Goal: Transaction & Acquisition: Obtain resource

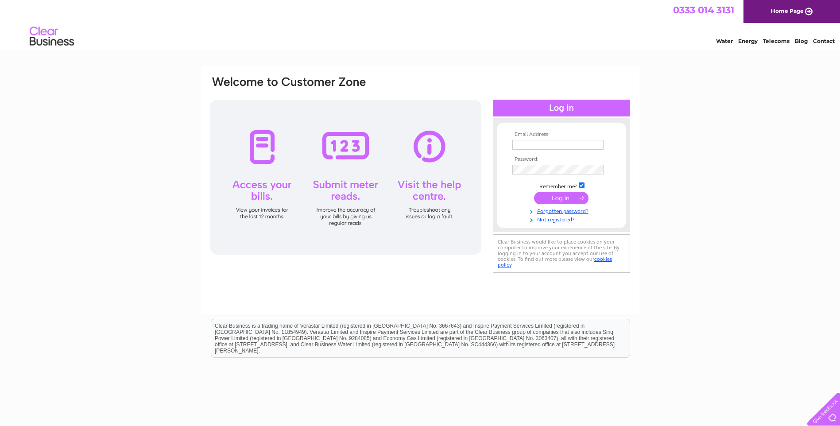
type input "kirsten@bernardhunter.com"
click at [568, 200] on input "submit" at bounding box center [561, 198] width 54 height 12
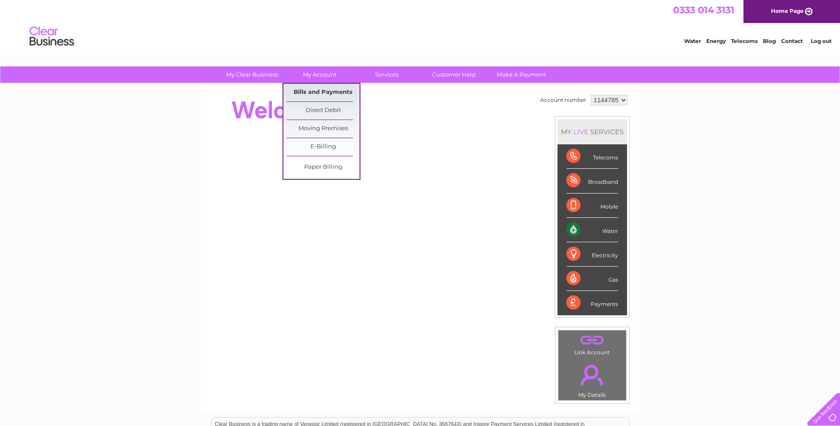
click at [328, 90] on link "Bills and Payments" at bounding box center [322, 93] width 73 height 18
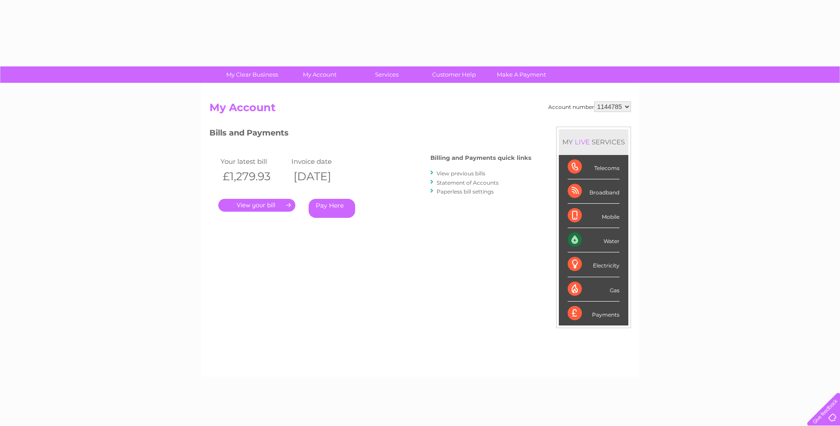
click at [328, 94] on div "Account number 1144785 My Account MY LIVE SERVICES Telecoms Broadband Mobile Wa…" at bounding box center [420, 230] width 438 height 293
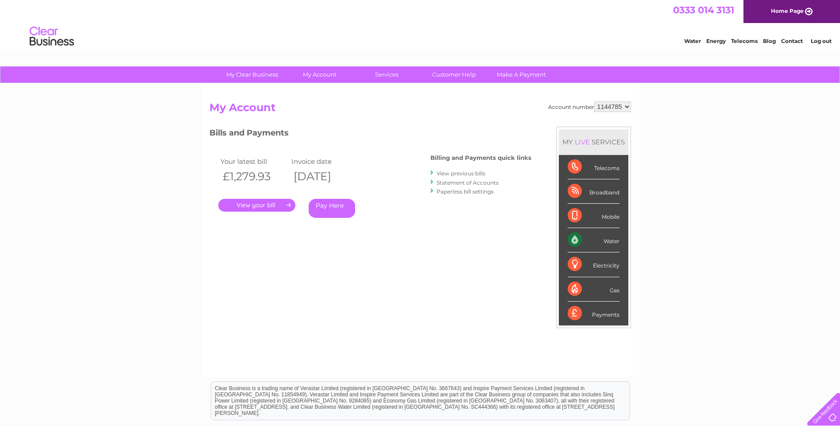
click at [257, 203] on link "." at bounding box center [256, 205] width 77 height 13
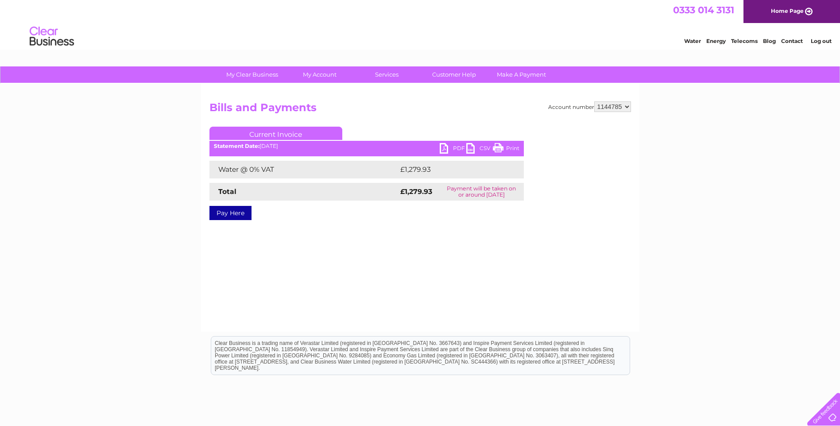
click at [447, 148] on link "PDF" at bounding box center [453, 149] width 27 height 13
